Goal: Information Seeking & Learning: Learn about a topic

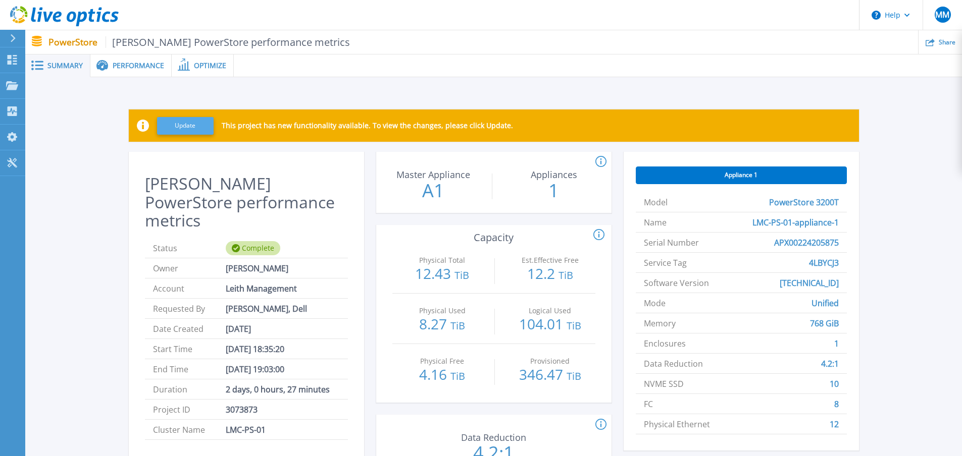
click at [187, 125] on button "Update" at bounding box center [185, 126] width 57 height 18
click at [147, 64] on span "Performance" at bounding box center [138, 65] width 51 height 7
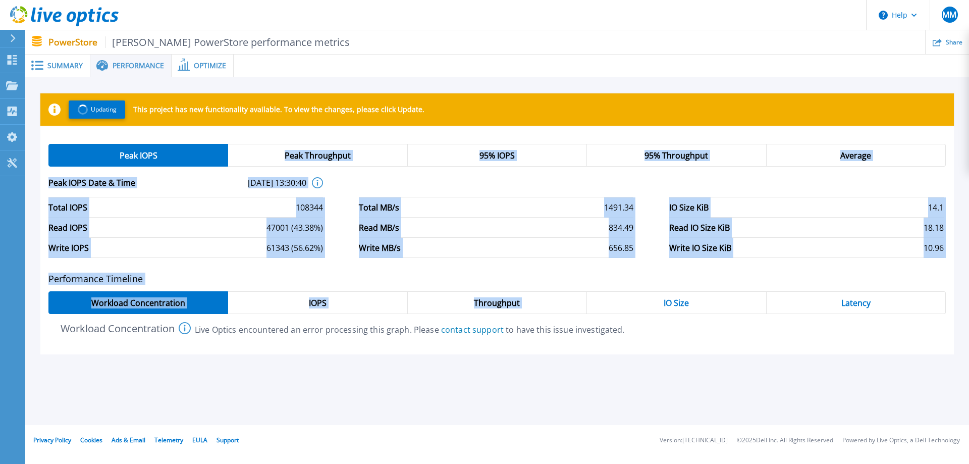
drag, startPoint x: 237, startPoint y: 130, endPoint x: 597, endPoint y: 300, distance: 397.9
click at [596, 300] on div "Updating This project has new functionality available. To view the changes, ple…" at bounding box center [497, 223] width 914 height 261
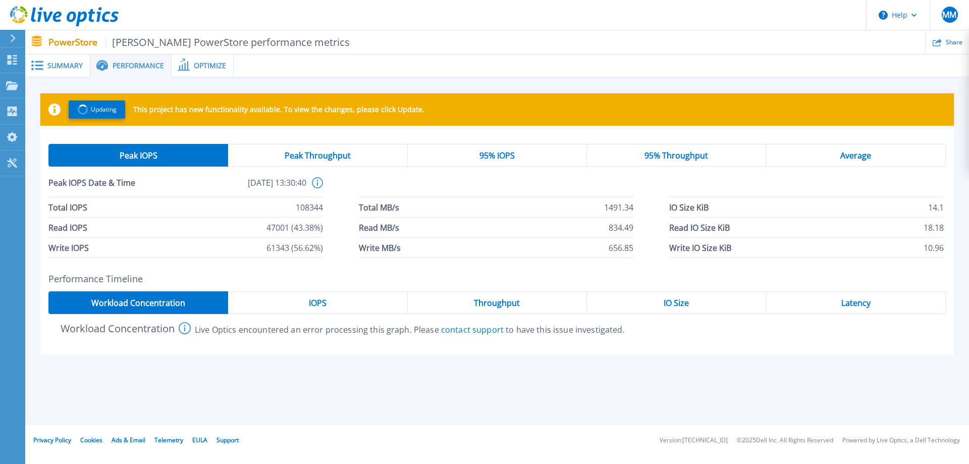
click at [650, 333] on div "Workload Concentration This graph shows the relationship of volume performance …" at bounding box center [497, 328] width 898 height 12
click at [546, 157] on div "95% IOPS" at bounding box center [497, 155] width 179 height 23
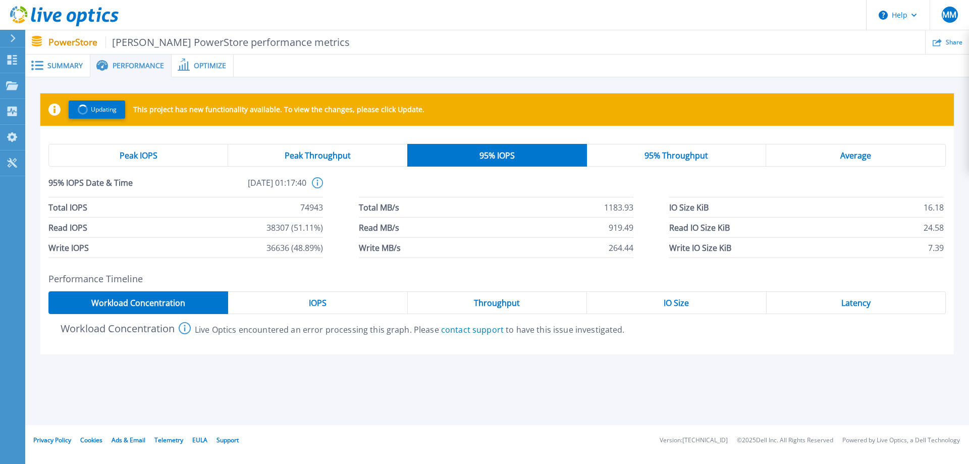
click at [378, 152] on div "Peak Throughput" at bounding box center [317, 155] width 179 height 23
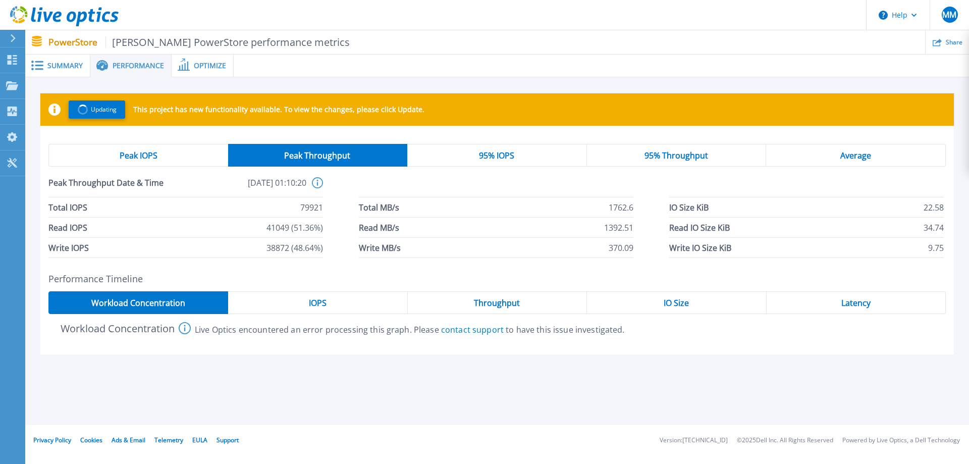
click at [454, 152] on div "95% IOPS" at bounding box center [497, 155] width 180 height 23
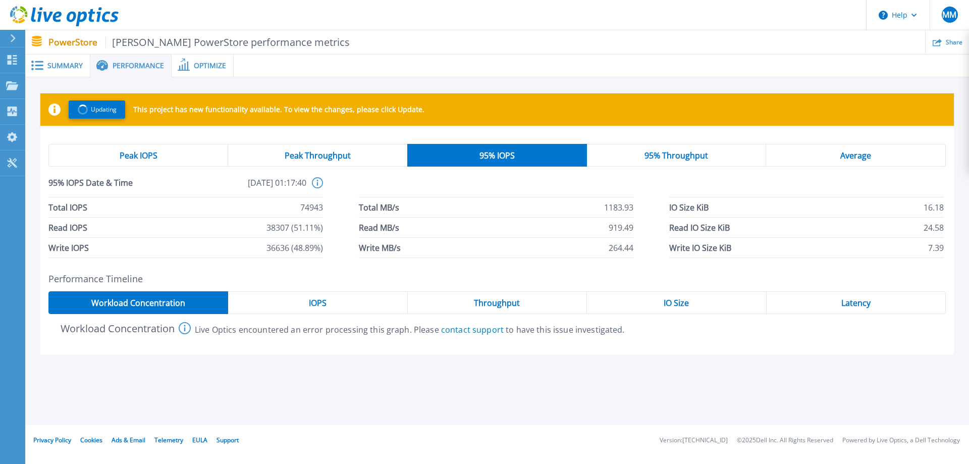
drag, startPoint x: 229, startPoint y: 184, endPoint x: 304, endPoint y: 191, distance: 75.5
click at [304, 191] on span "[DATE] 01:17:40" at bounding box center [241, 187] width 129 height 20
click at [316, 186] on icon at bounding box center [317, 182] width 11 height 11
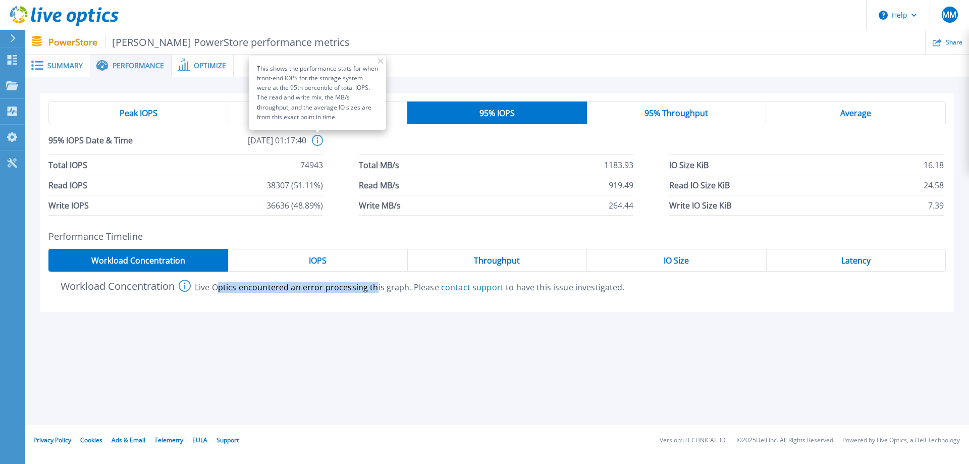
drag, startPoint x: 267, startPoint y: 290, endPoint x: 377, endPoint y: 294, distance: 110.1
click at [377, 294] on div "Performance Timeline Workload Concentration IOPS Throughput IO Size Latency Wor…" at bounding box center [497, 271] width 914 height 81
click at [381, 65] on div "This shows the performance stats for when front-end IOPS for the storage system…" at bounding box center [317, 93] width 137 height 74
click at [379, 61] on icon at bounding box center [380, 61] width 5 height 5
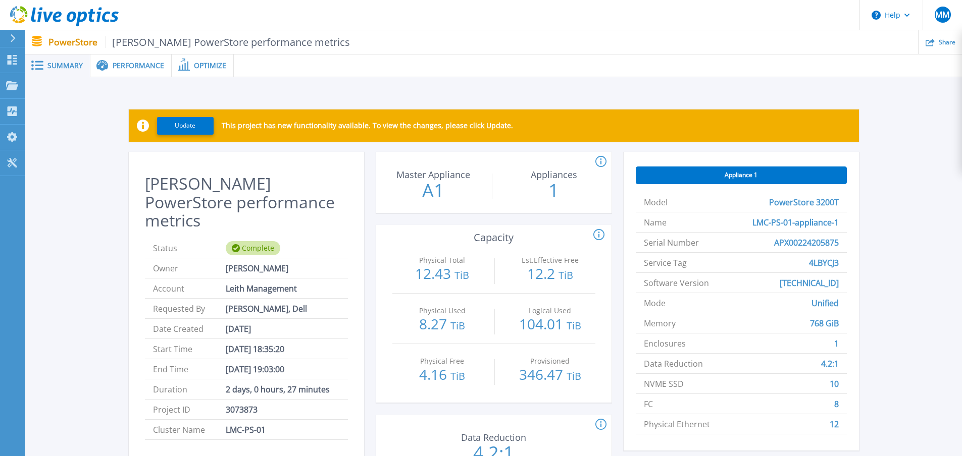
click at [147, 68] on span "Performance" at bounding box center [138, 65] width 51 height 7
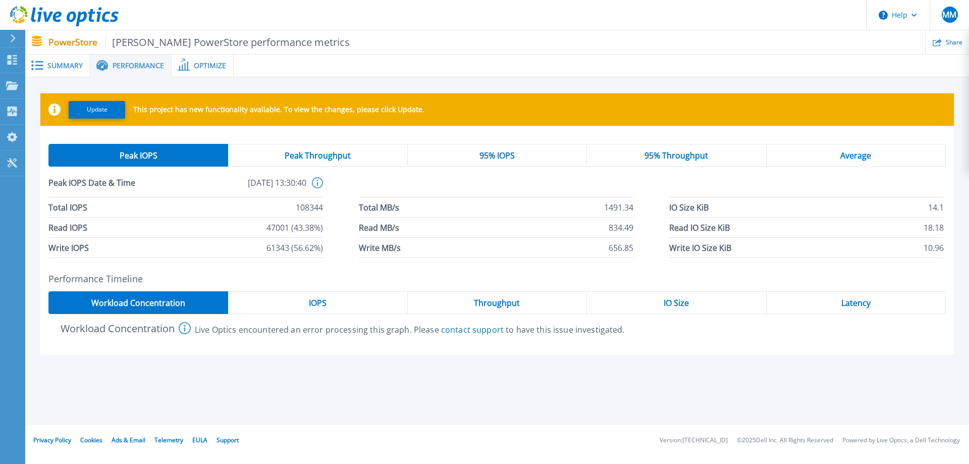
click at [304, 159] on span "Peak Throughput" at bounding box center [318, 155] width 66 height 8
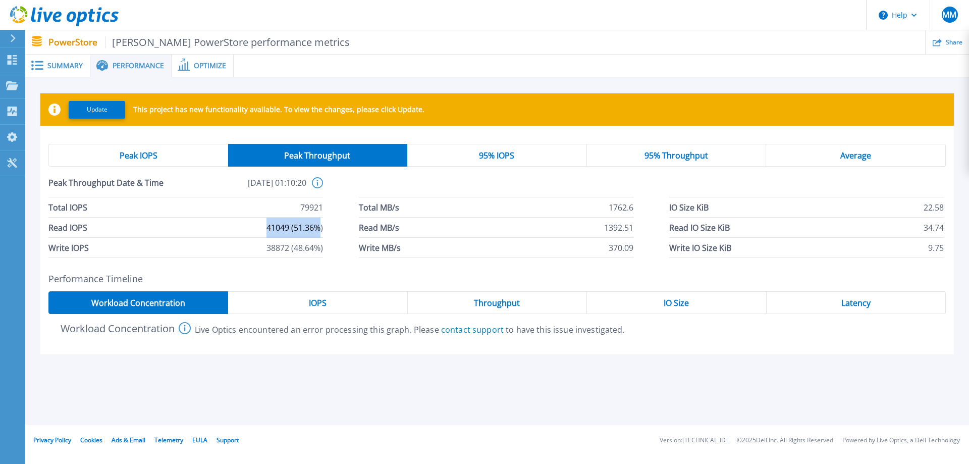
drag, startPoint x: 319, startPoint y: 228, endPoint x: 265, endPoint y: 228, distance: 54.0
click at [265, 228] on li "Read IOPS 41049 (51.36%)" at bounding box center [185, 228] width 275 height 20
drag, startPoint x: 267, startPoint y: 248, endPoint x: 323, endPoint y: 248, distance: 56.0
click at [323, 248] on span "38872 (48.64%)" at bounding box center [295, 248] width 57 height 20
click at [337, 247] on div "Total IOPS 79921 Total MB/s 1762.6 IO Size KiB 22.58 Read IOPS 41049 (51.36%) R…" at bounding box center [497, 227] width 898 height 61
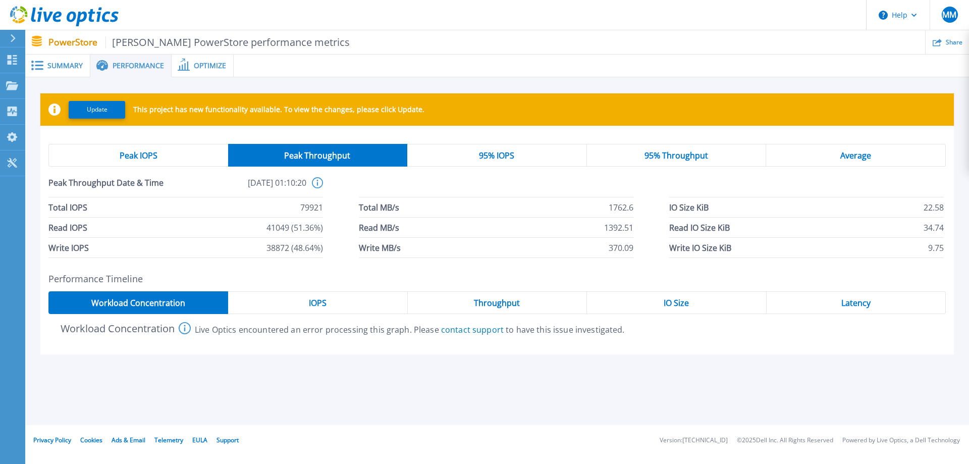
click at [643, 163] on div "95% Throughput" at bounding box center [677, 155] width 180 height 23
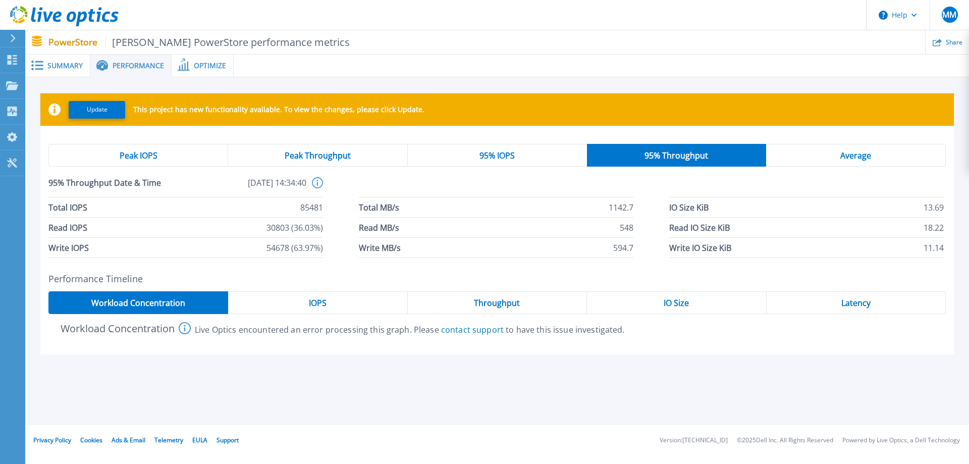
click at [868, 160] on span "Average" at bounding box center [856, 155] width 31 height 8
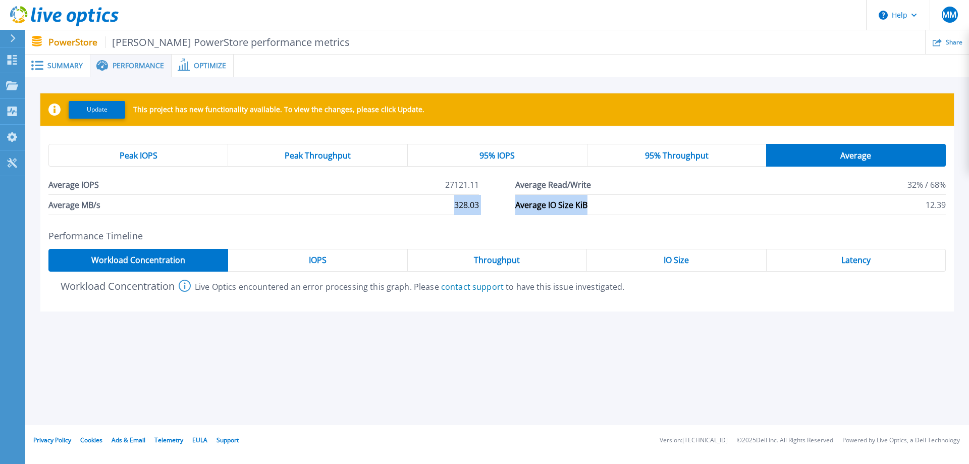
drag, startPoint x: 647, startPoint y: 210, endPoint x: 361, endPoint y: 198, distance: 286.0
click at [361, 198] on div "Average IOPS 27121.11 Average Read/Write 32% / 68% Average MB/s 328.03 Average …" at bounding box center [497, 195] width 898 height 40
click at [421, 232] on h2 "Performance Timeline" at bounding box center [497, 236] width 898 height 11
click at [366, 268] on div "IOPS" at bounding box center [317, 260] width 179 height 23
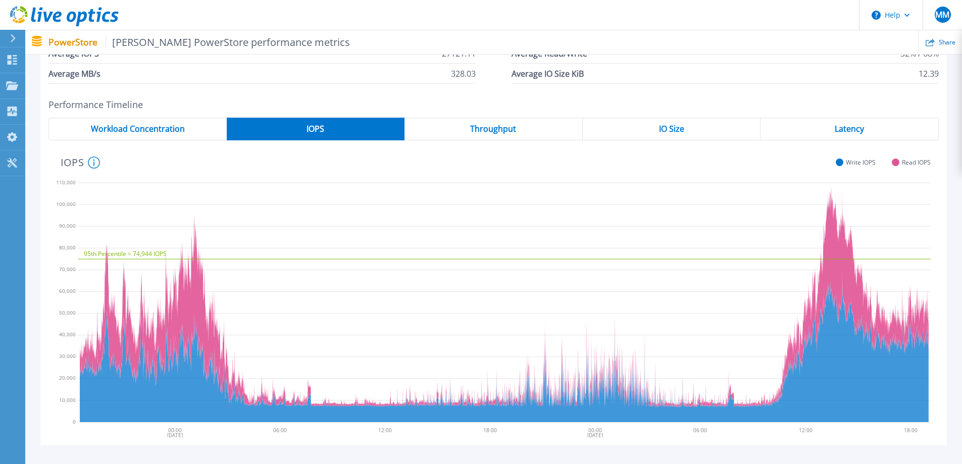
scroll to position [109, 0]
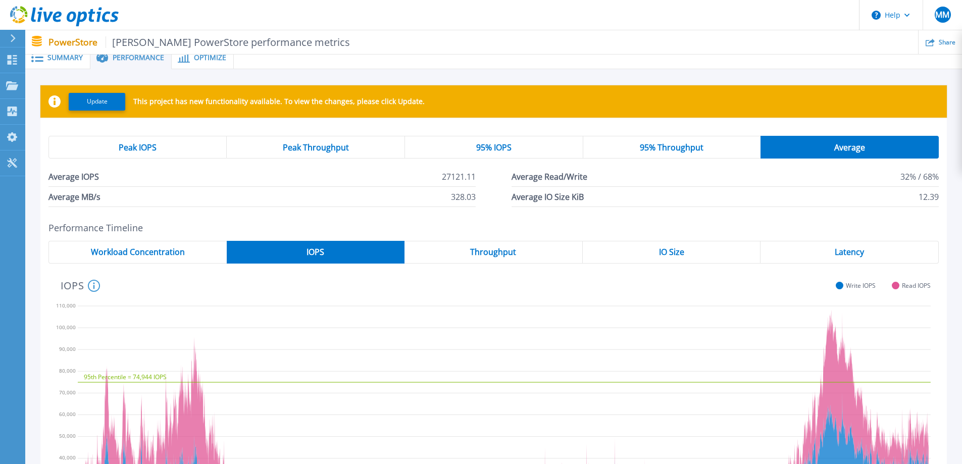
click at [821, 253] on div "Latency" at bounding box center [849, 252] width 178 height 23
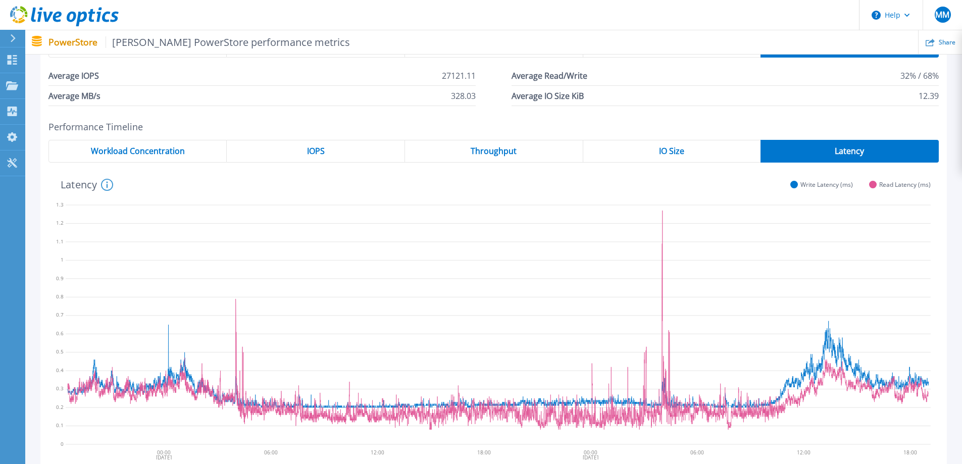
click at [624, 156] on div "IO Size" at bounding box center [672, 151] width 178 height 23
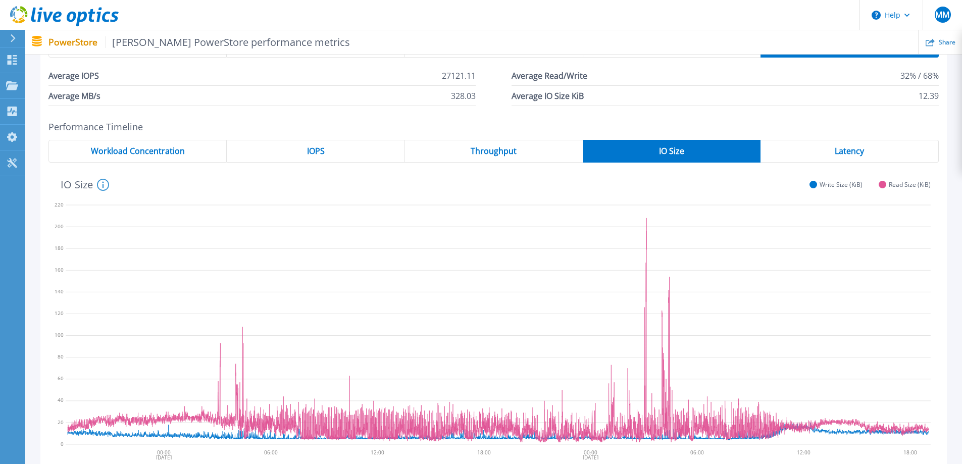
click at [359, 159] on div "IOPS" at bounding box center [316, 151] width 178 height 23
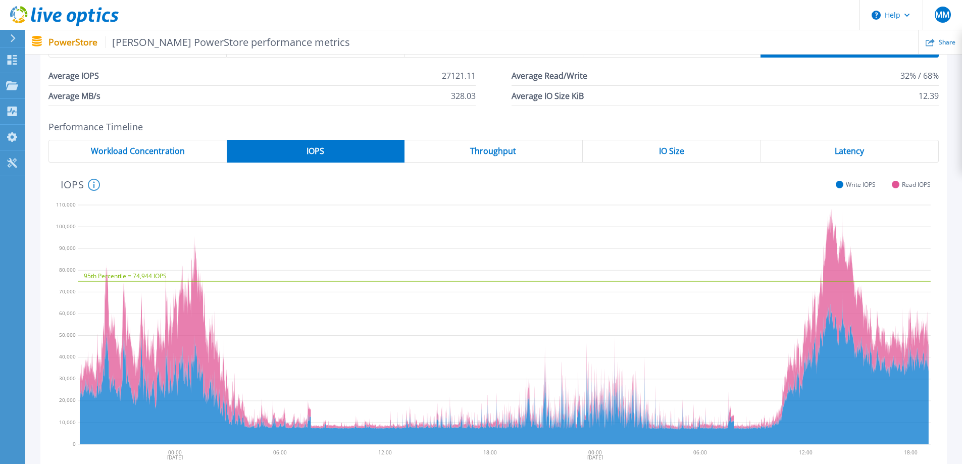
click at [93, 183] on icon at bounding box center [94, 185] width 12 height 12
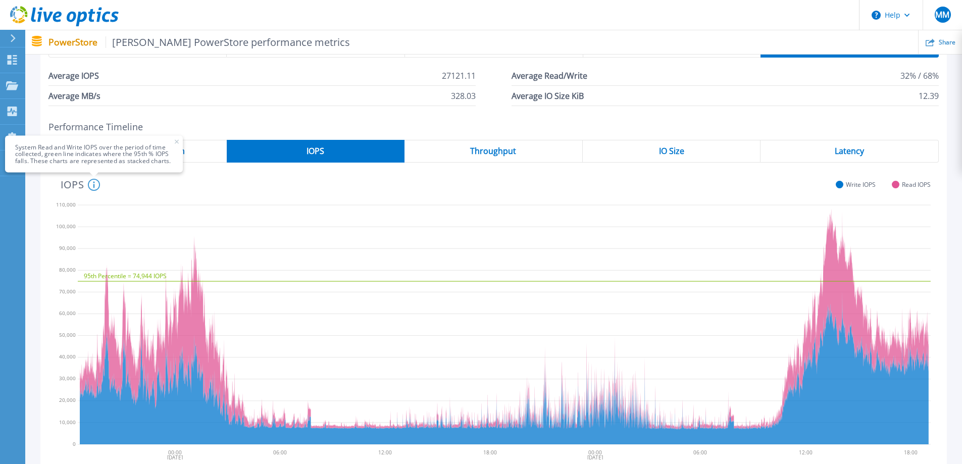
click at [219, 183] on div "IOPS System Read and Write IOPS over the period of time collected, green line i…" at bounding box center [489, 184] width 882 height 26
click at [194, 158] on div "Workload Concentration" at bounding box center [137, 151] width 178 height 23
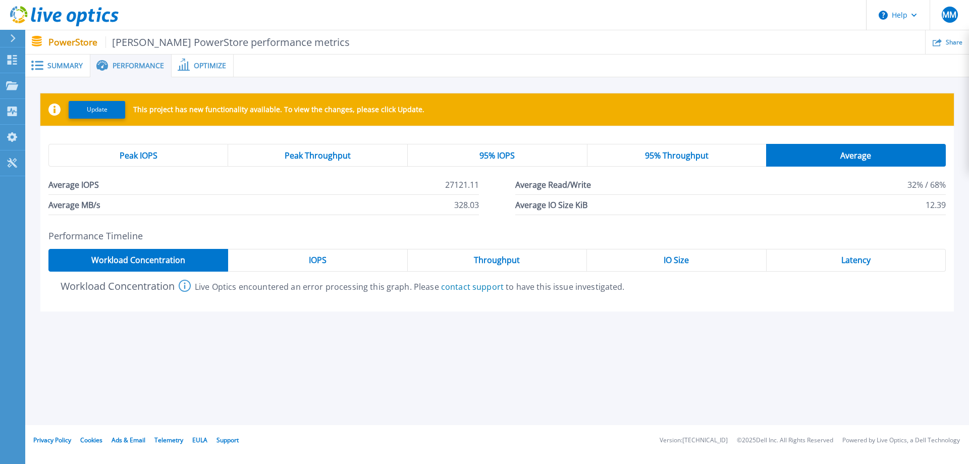
click at [645, 260] on div "IO Size" at bounding box center [676, 260] width 179 height 23
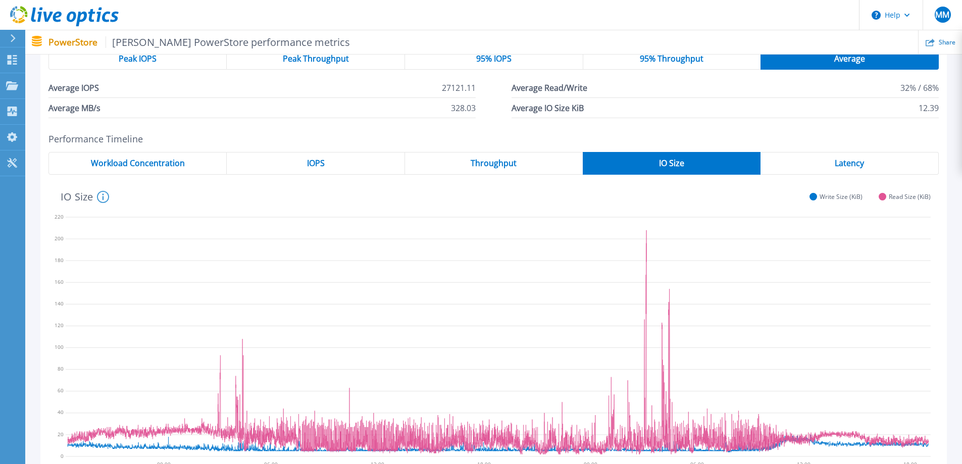
scroll to position [101, 0]
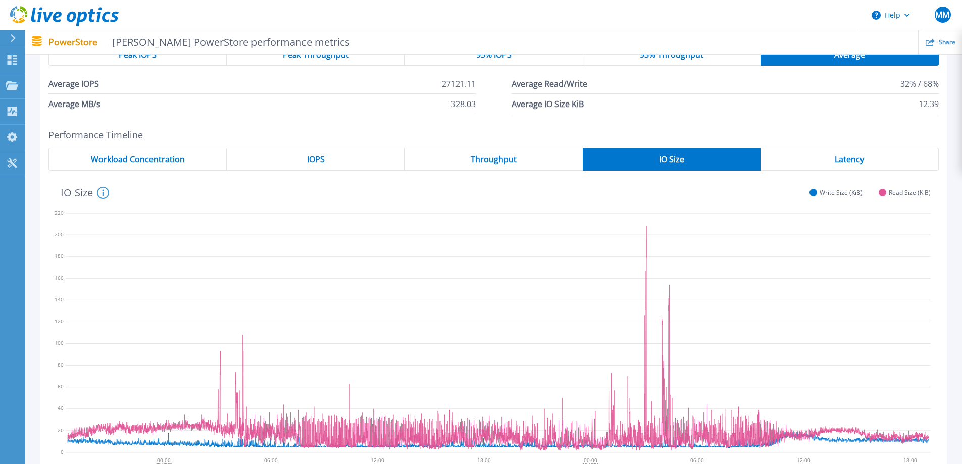
click at [800, 156] on div "Latency" at bounding box center [849, 159] width 178 height 23
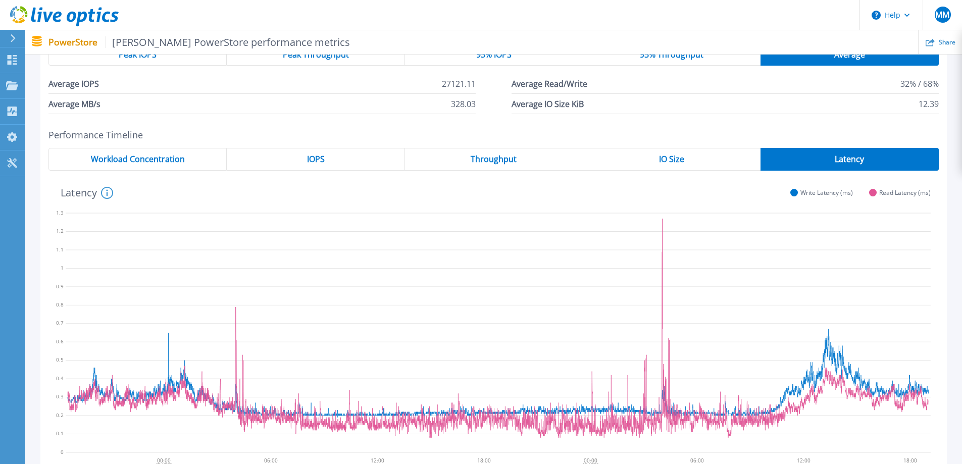
click at [147, 166] on div "Workload Concentration" at bounding box center [137, 159] width 178 height 23
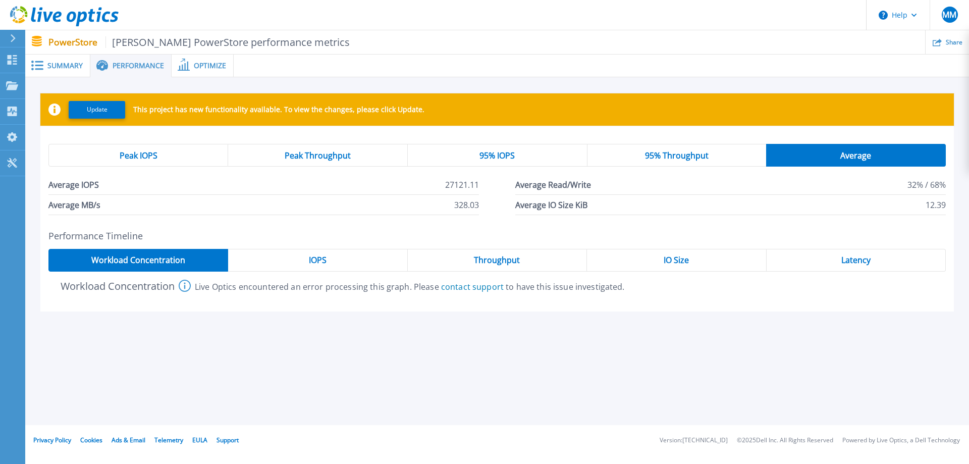
click at [186, 290] on icon at bounding box center [185, 286] width 12 height 12
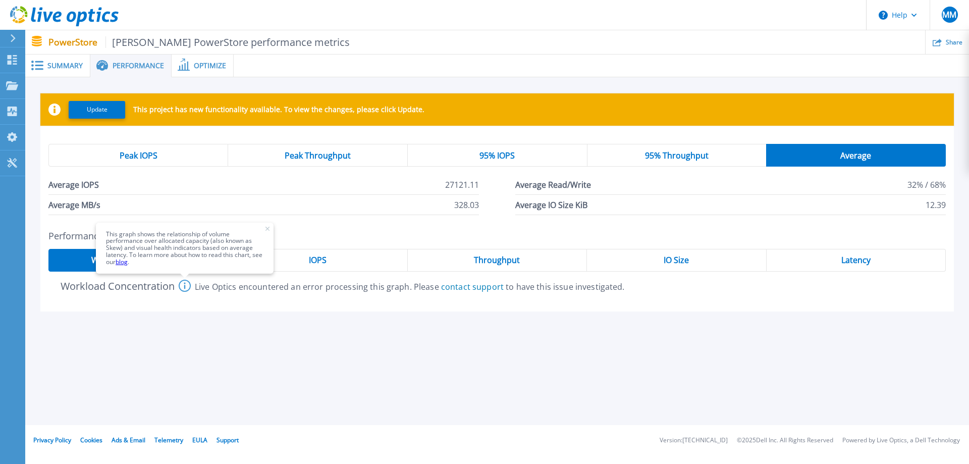
click at [186, 289] on icon at bounding box center [185, 286] width 12 height 12
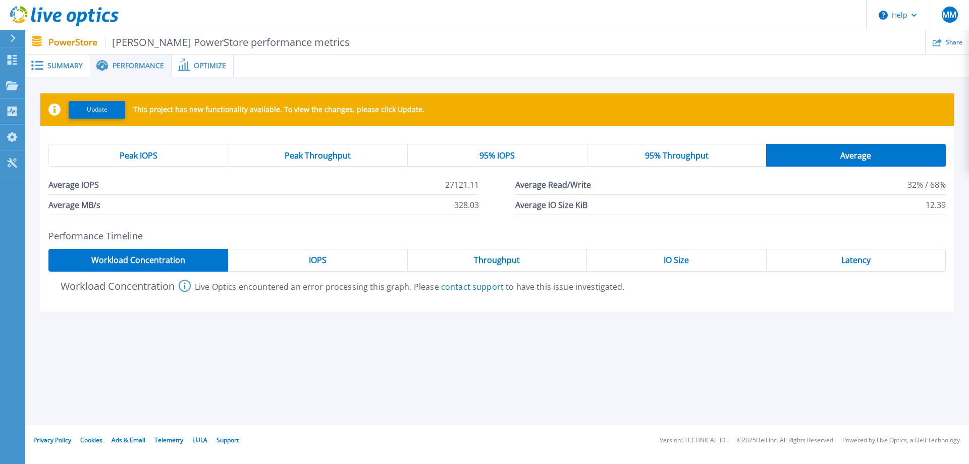
click at [825, 261] on div "Latency" at bounding box center [856, 260] width 179 height 23
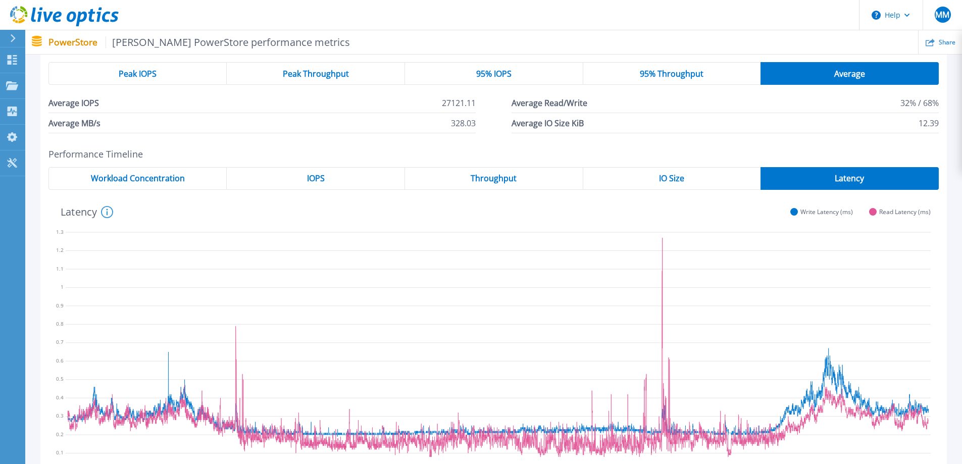
scroll to position [101, 0]
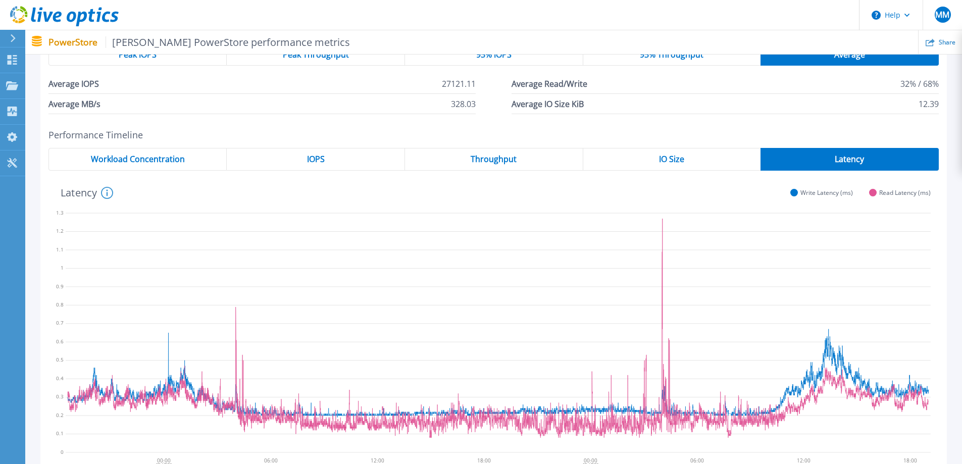
click at [686, 59] on span "95% Throughput" at bounding box center [672, 54] width 64 height 8
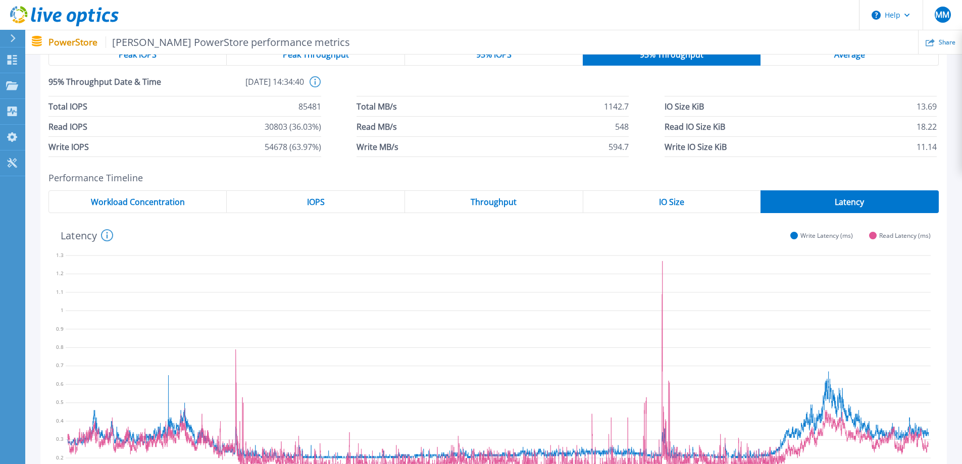
scroll to position [50, 0]
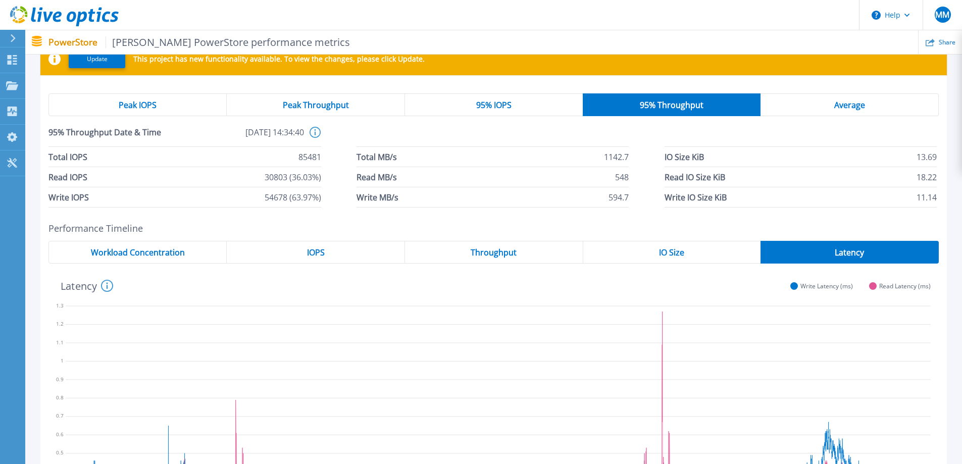
click at [535, 111] on div "95% IOPS" at bounding box center [494, 104] width 178 height 23
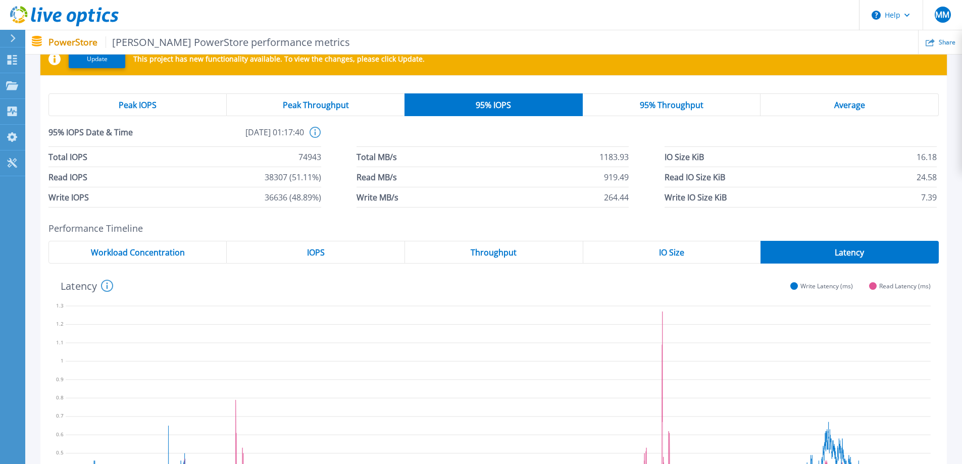
click at [653, 101] on span "95% Throughput" at bounding box center [672, 105] width 64 height 8
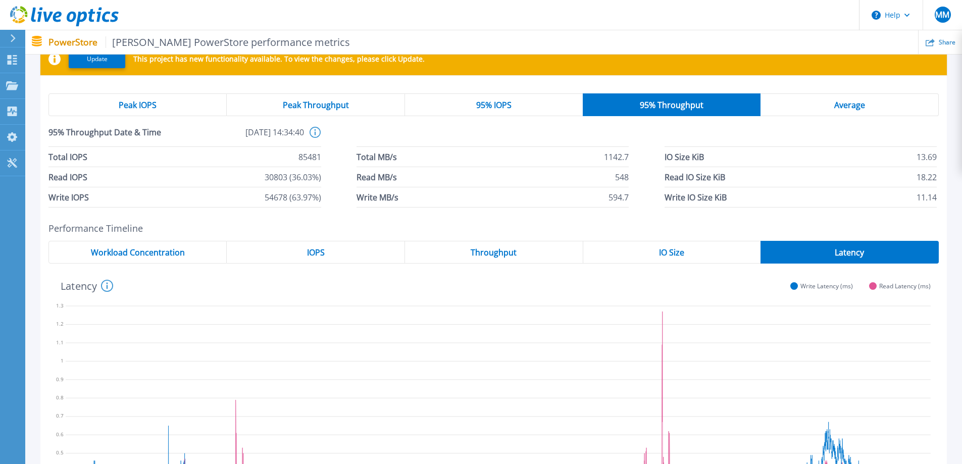
click at [795, 93] on div "Peak IOPS Peak Throughput 95% IOPS 95% Throughput Average 95% Throughput Date &…" at bounding box center [493, 150] width 906 height 130
click at [798, 104] on div "Average" at bounding box center [849, 104] width 178 height 23
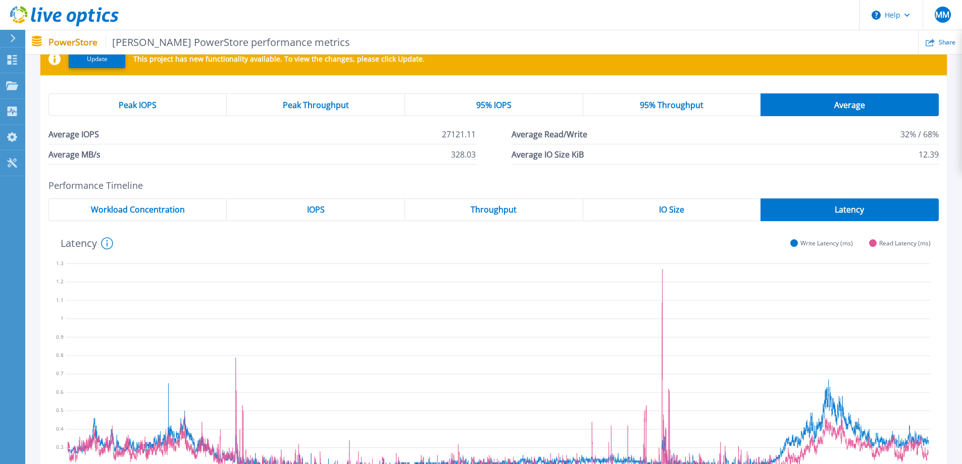
click at [688, 106] on span "95% Throughput" at bounding box center [672, 105] width 64 height 8
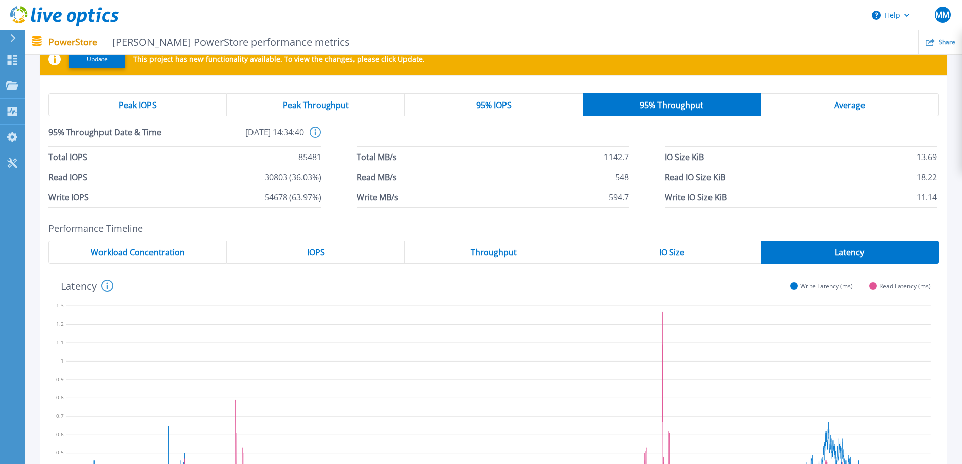
click at [816, 109] on div "Average" at bounding box center [849, 104] width 178 height 23
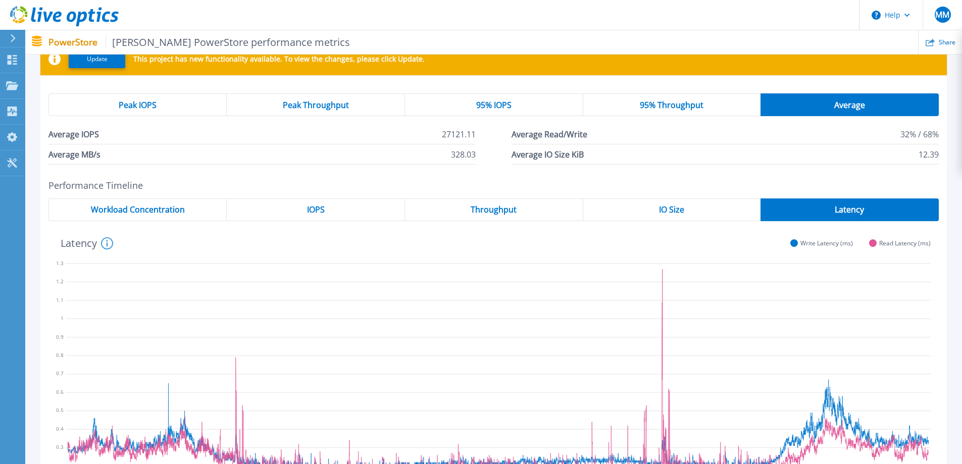
click at [717, 110] on div "95% Throughput" at bounding box center [672, 104] width 178 height 23
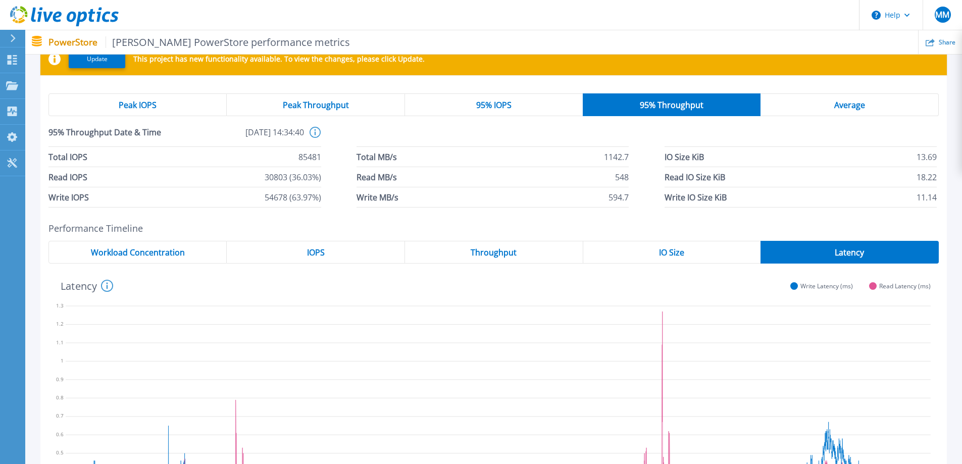
click at [828, 110] on div "Average" at bounding box center [849, 104] width 178 height 23
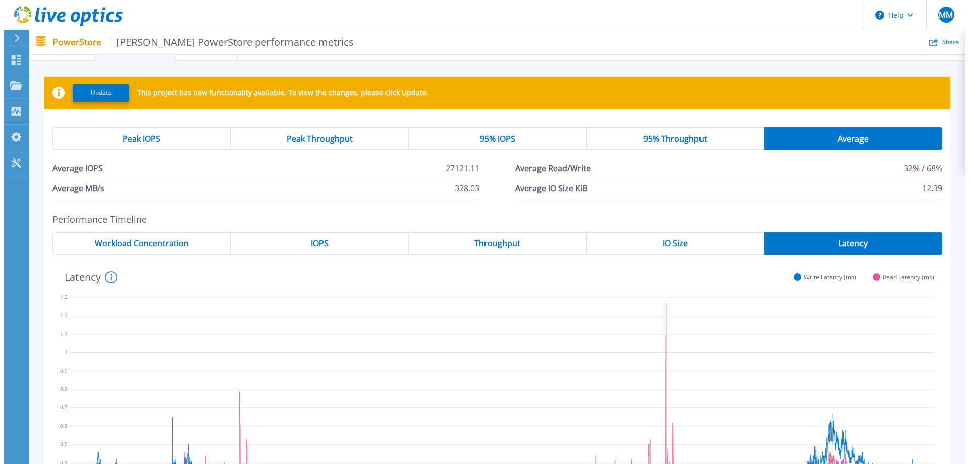
scroll to position [0, 0]
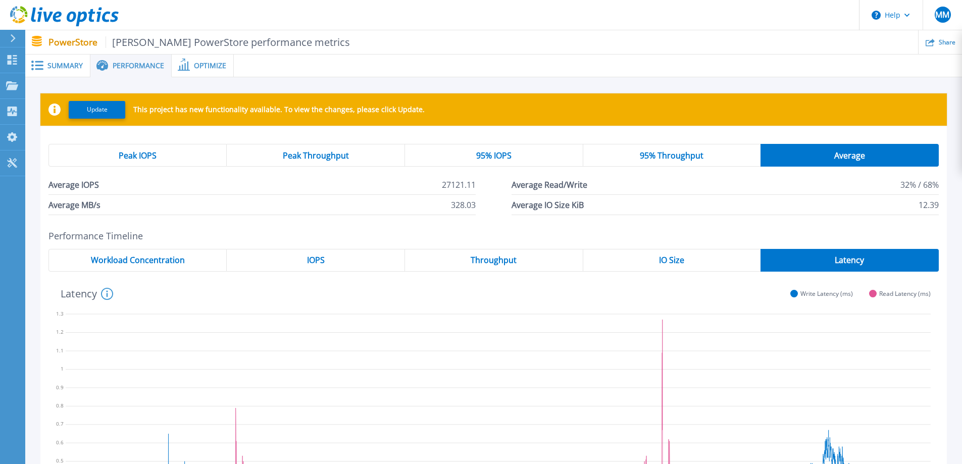
click at [175, 160] on div "Peak IOPS" at bounding box center [137, 155] width 178 height 23
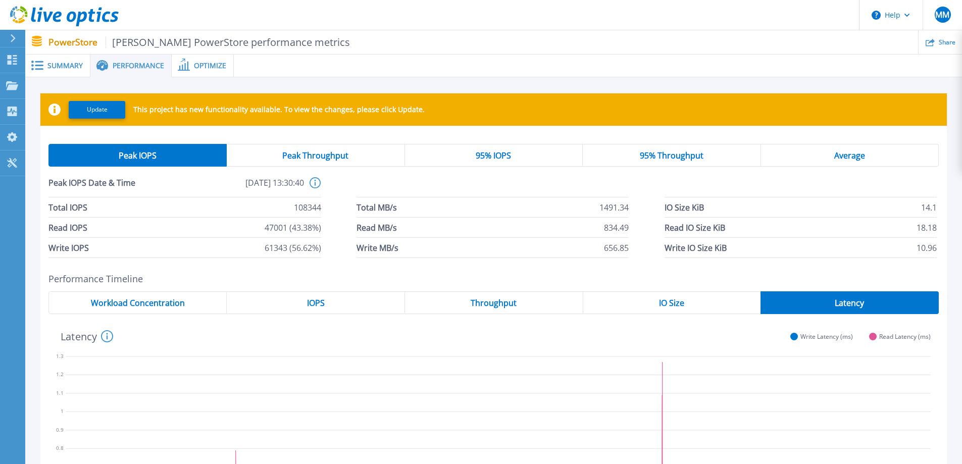
click at [194, 62] on span "Optimize" at bounding box center [210, 65] width 32 height 7
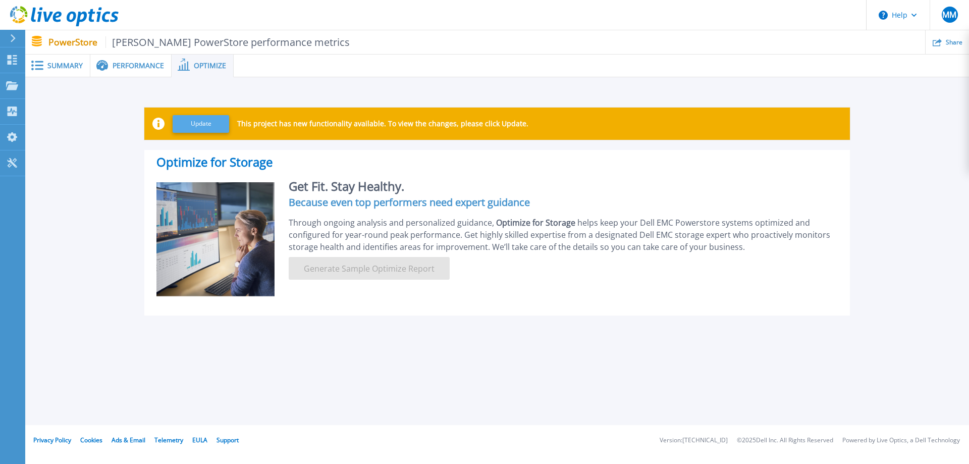
click at [206, 124] on button "Update" at bounding box center [201, 124] width 57 height 18
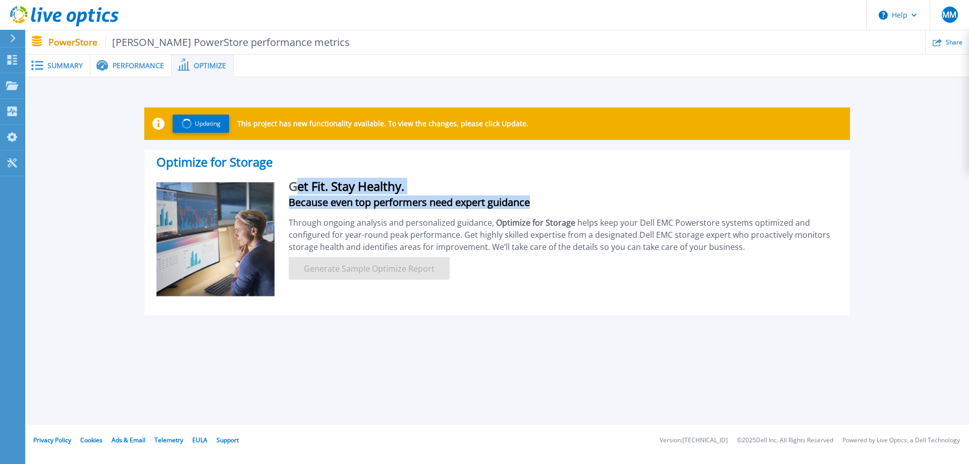
drag, startPoint x: 300, startPoint y: 184, endPoint x: 616, endPoint y: 195, distance: 315.7
click at [615, 194] on div "Get Fit. Stay Healthy. Because even top performers need expert guidance Through…" at bounding box center [556, 239] width 563 height 115
click at [617, 200] on h4 "Because even top performers need expert guidance" at bounding box center [563, 202] width 549 height 8
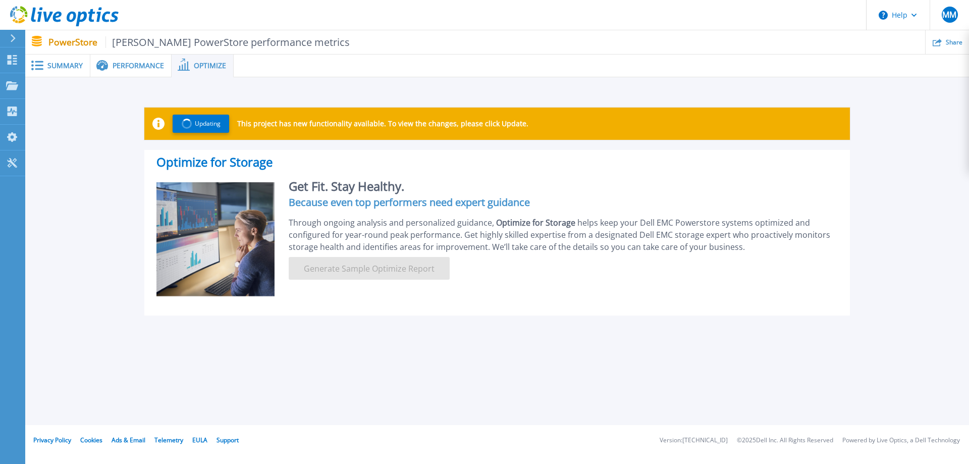
click at [123, 156] on div "Updating This project has new functionality available. To view the changes, ple…" at bounding box center [497, 204] width 914 height 222
